Goal: Task Accomplishment & Management: Use online tool/utility

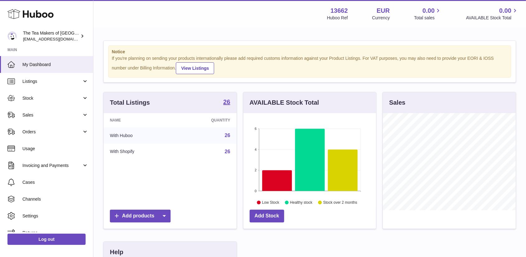
scroll to position [97, 134]
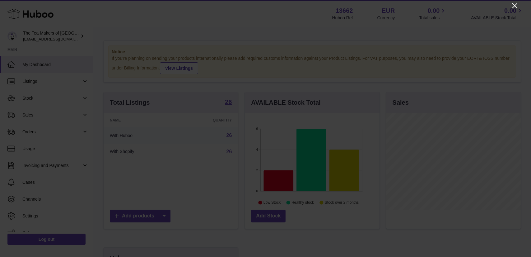
click at [515, 4] on icon "Close" at bounding box center [514, 5] width 7 height 7
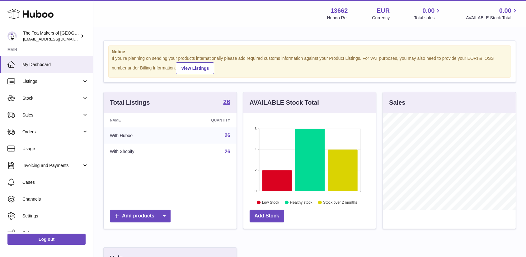
scroll to position [311063, 311027]
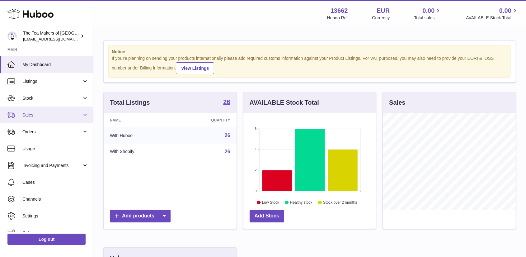
click at [34, 114] on span "Sales" at bounding box center [51, 115] width 59 height 6
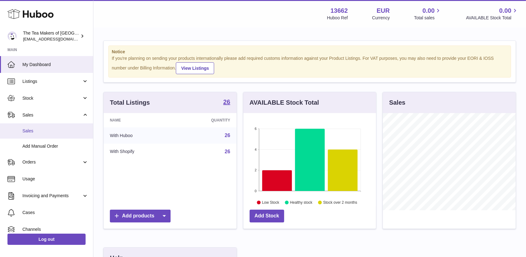
click at [35, 129] on span "Sales" at bounding box center [55, 131] width 66 height 6
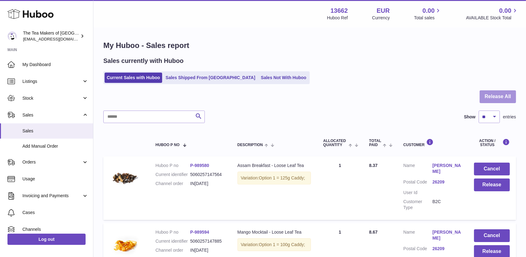
click at [500, 97] on button "Release All" at bounding box center [497, 96] width 36 height 13
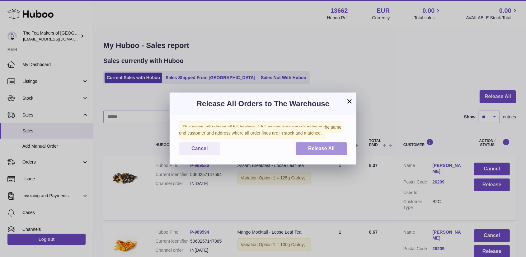
click at [316, 146] on span "Release All" at bounding box center [321, 148] width 26 height 5
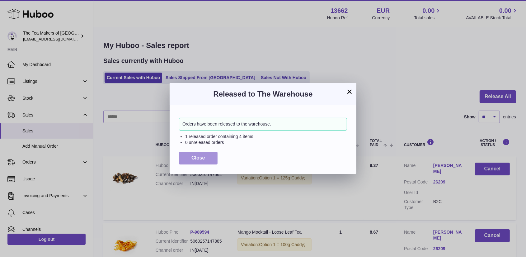
click at [201, 156] on span "Close" at bounding box center [198, 157] width 14 height 5
